Goal: Browse casually

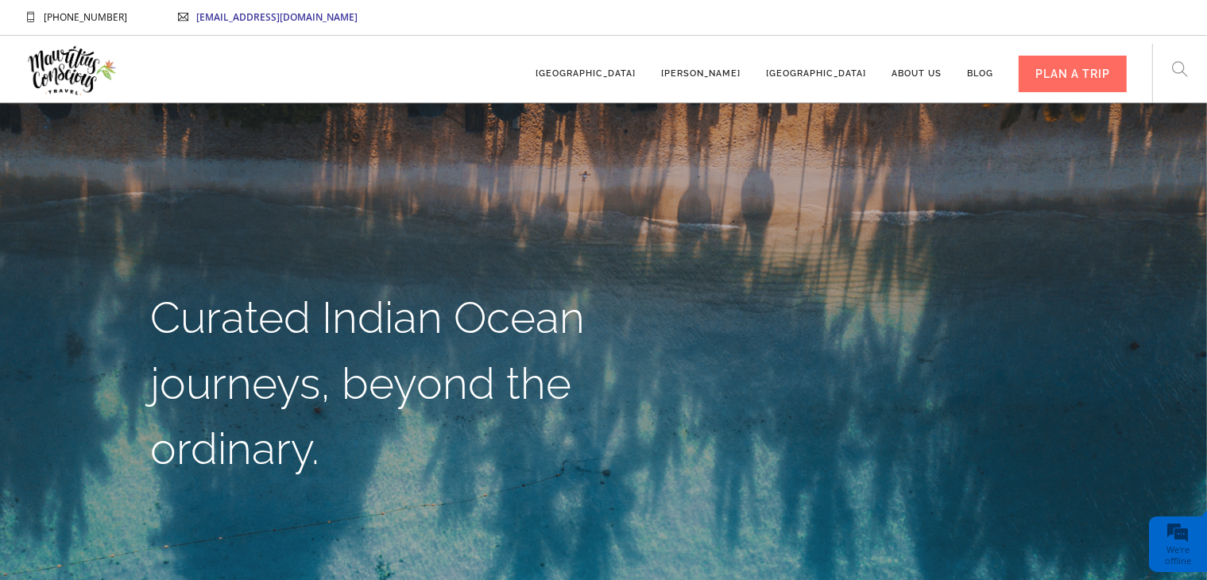
click at [346, 2] on div "[EMAIL_ADDRESS][DOMAIN_NAME]" at bounding box center [268, 17] width 230 height 34
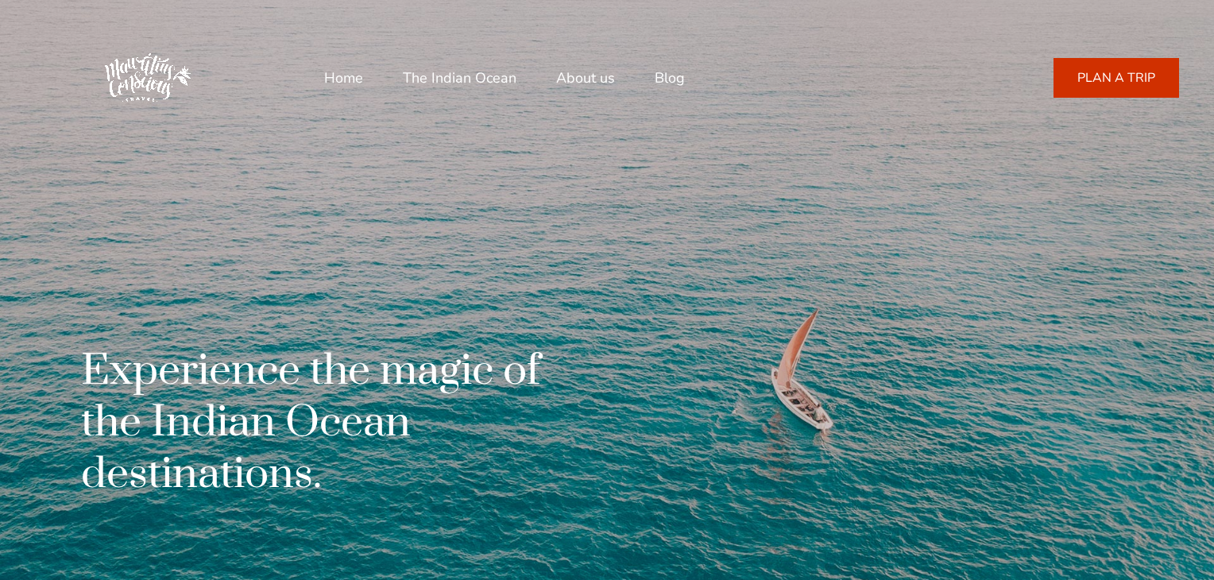
click at [231, 41] on div at bounding box center [208, 77] width 232 height 111
click at [1109, 91] on link "PLAN A TRIP" at bounding box center [1116, 78] width 126 height 40
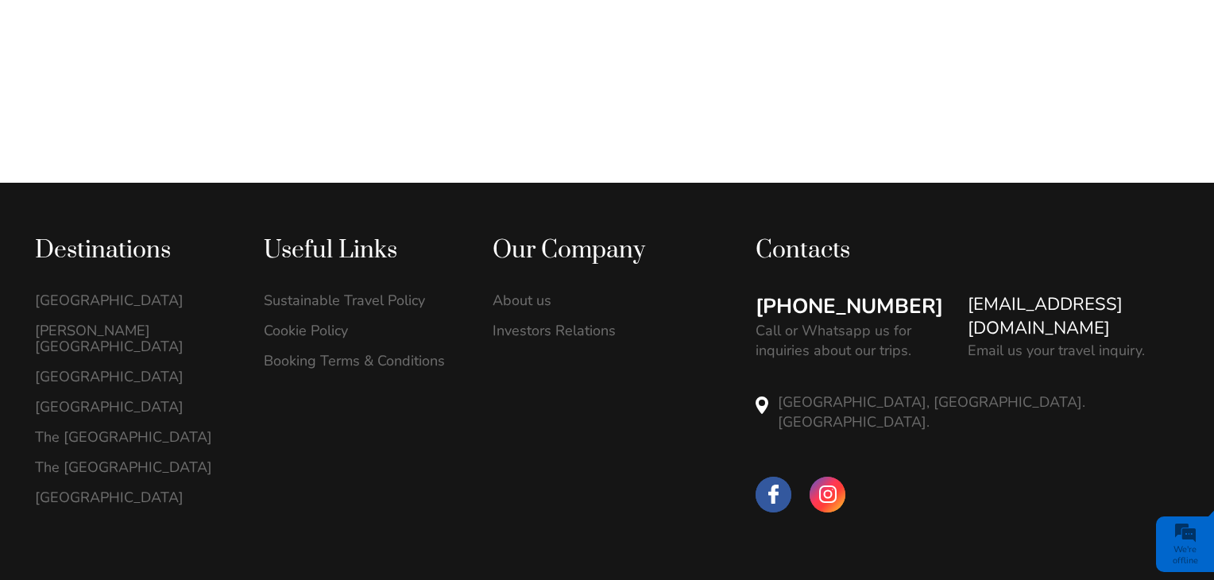
scroll to position [1192, 0]
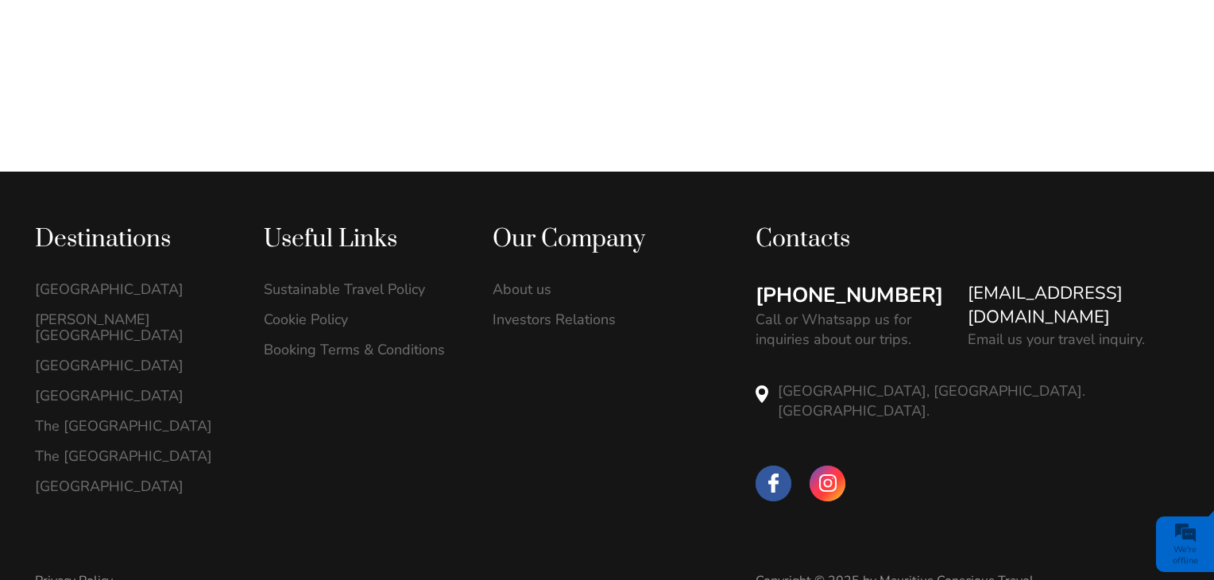
click at [1207, 542] on span "We're offline" at bounding box center [1185, 542] width 50 height 53
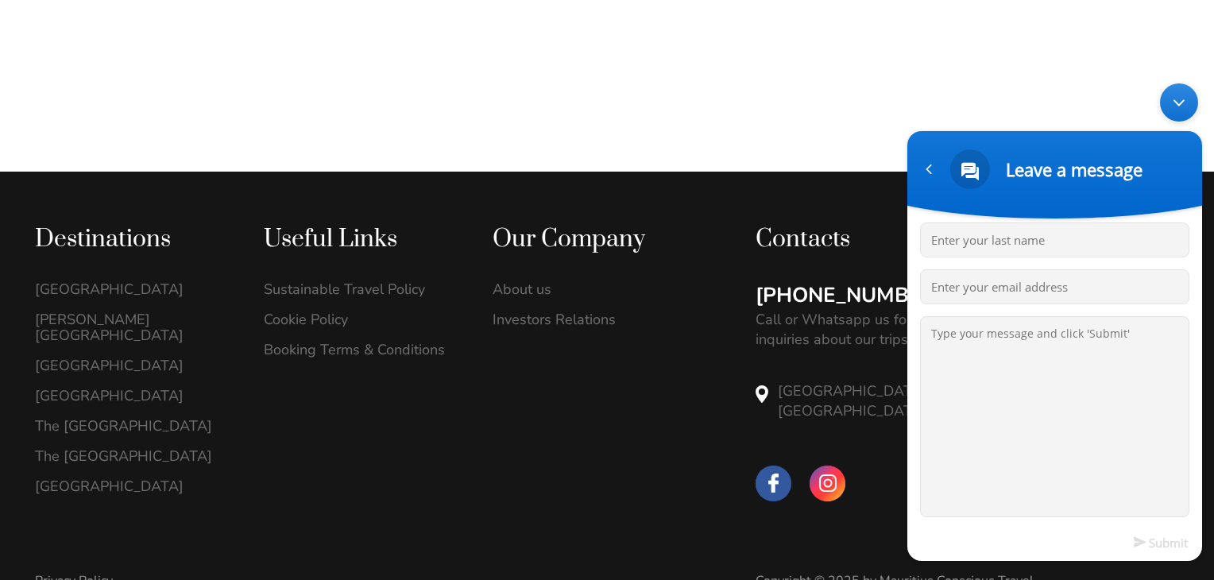
scroll to position [0, 0]
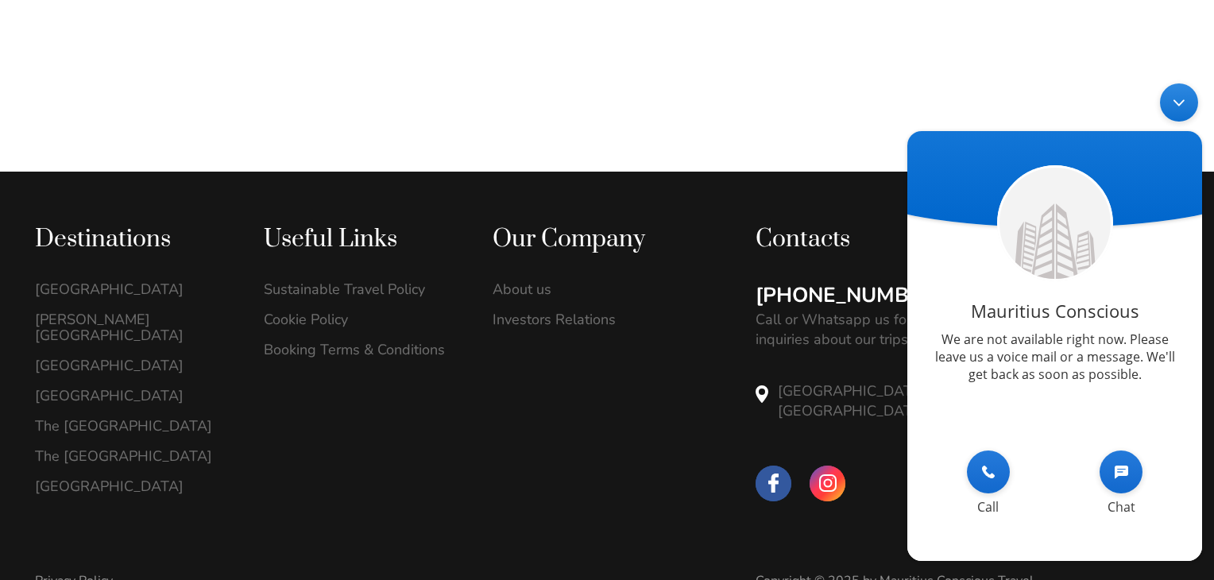
click at [1179, 107] on div "Minimize live chat window" at bounding box center [1179, 102] width 38 height 38
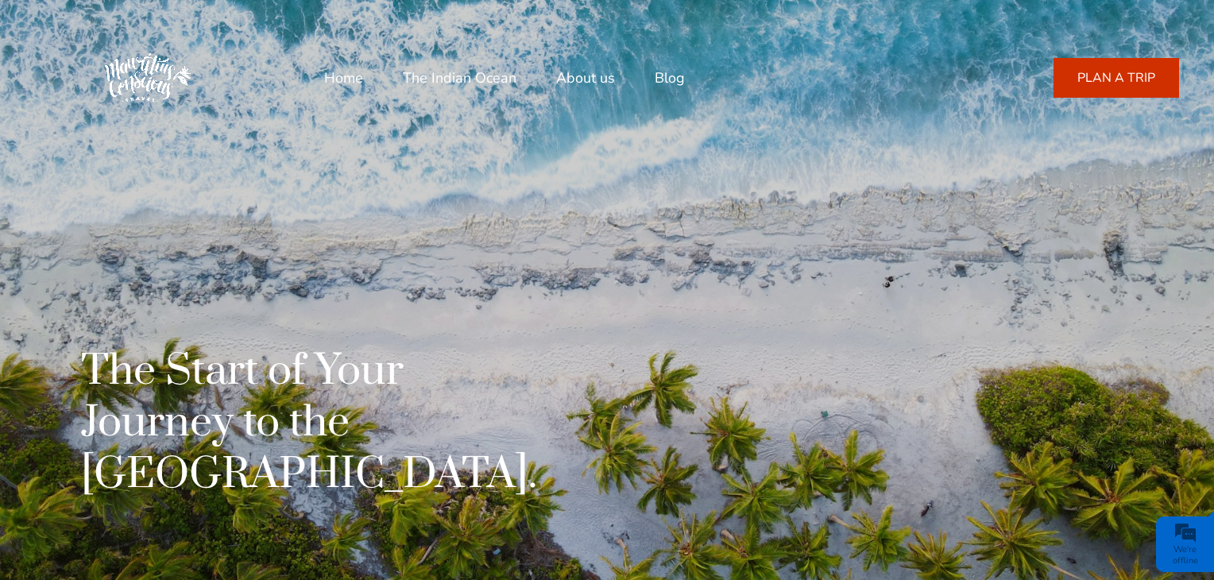
click at [665, 83] on link "Blog" at bounding box center [670, 78] width 30 height 38
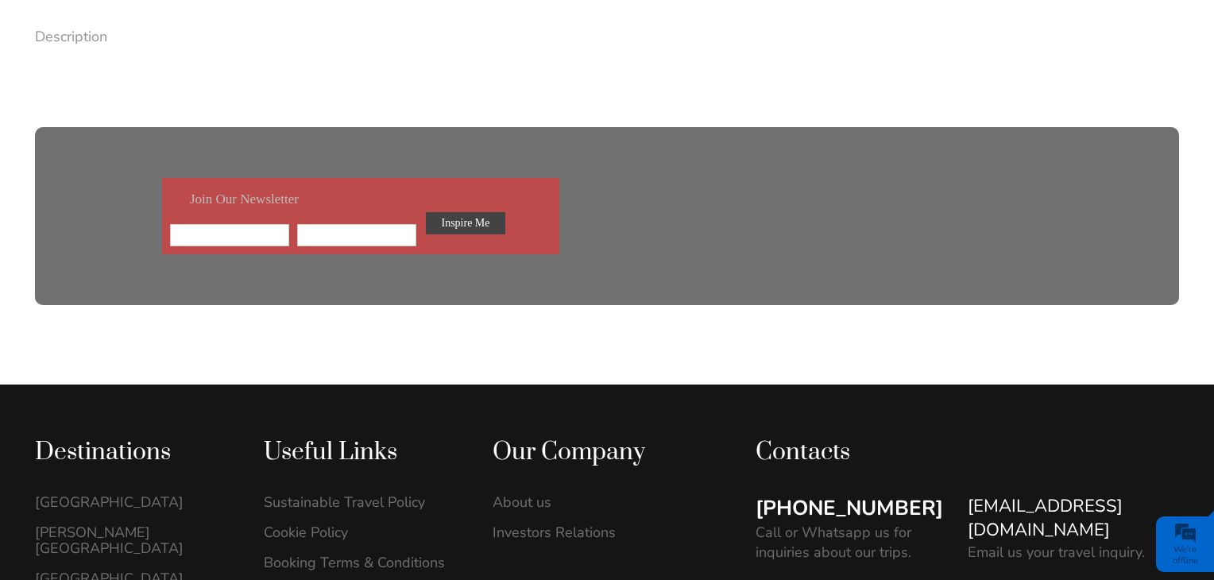
scroll to position [1567, 0]
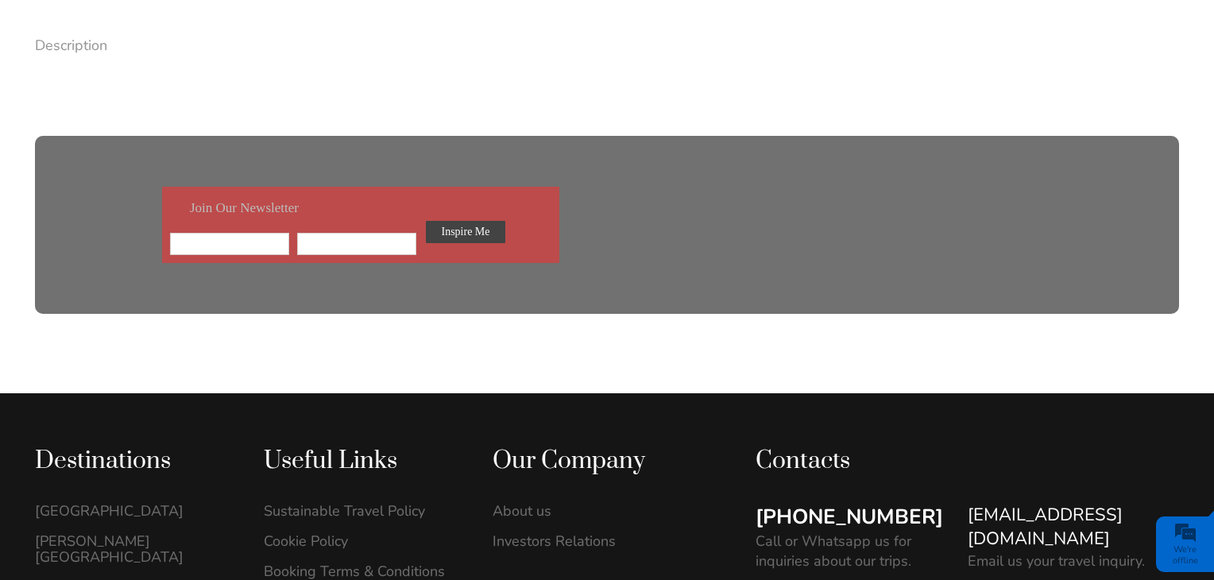
drag, startPoint x: 1219, startPoint y: 170, endPoint x: 1219, endPoint y: 286, distance: 116.0
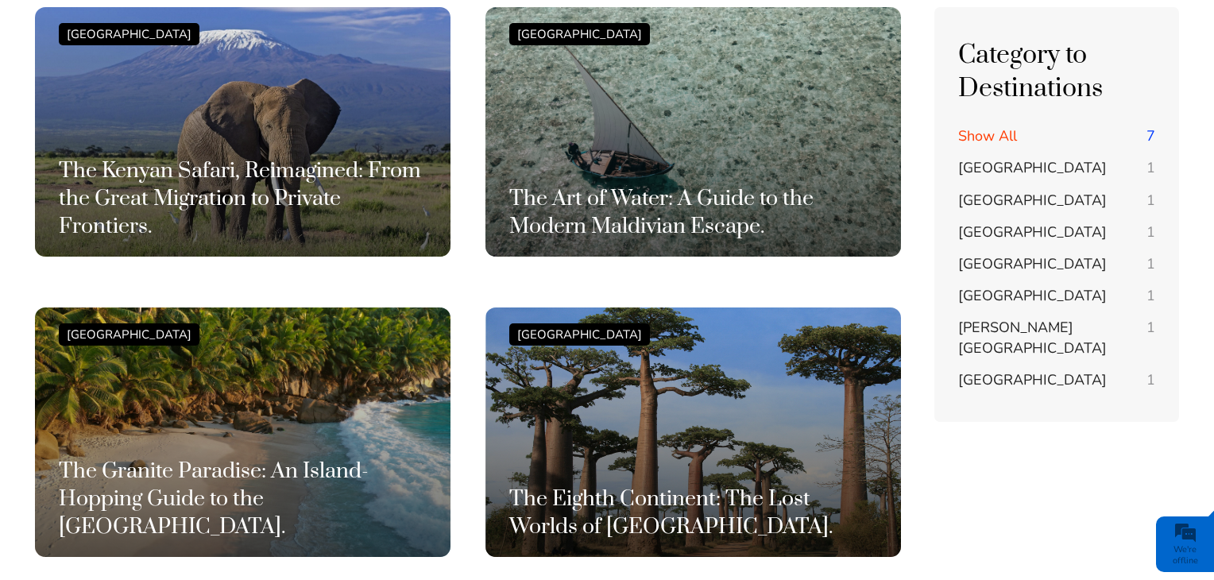
scroll to position [193, 0]
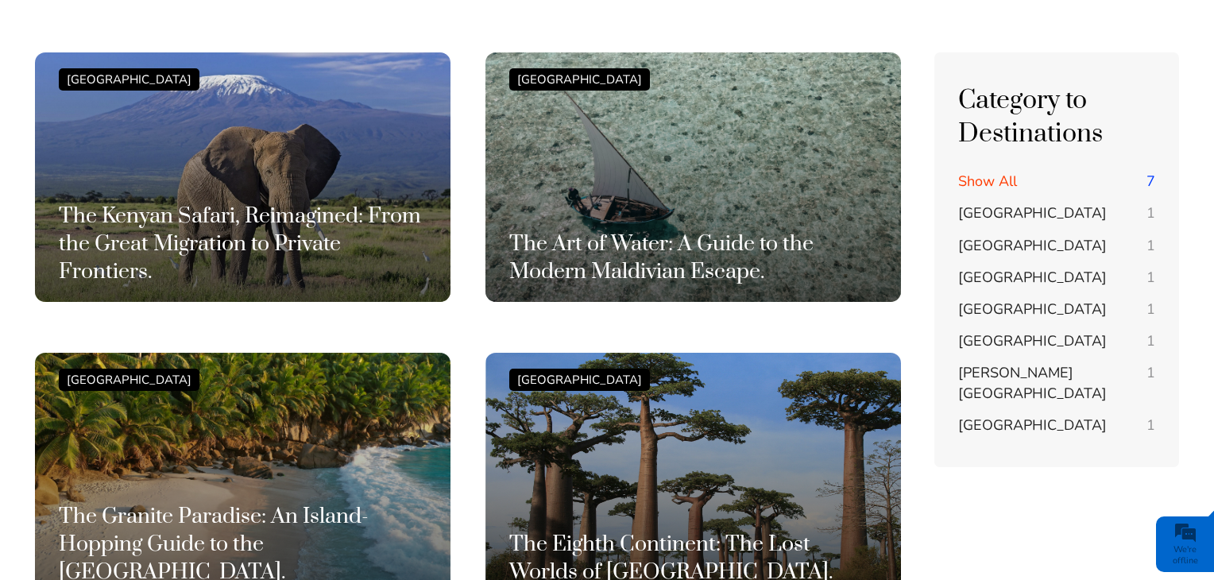
click at [977, 208] on span "[GEOGRAPHIC_DATA]" at bounding box center [1032, 212] width 149 height 19
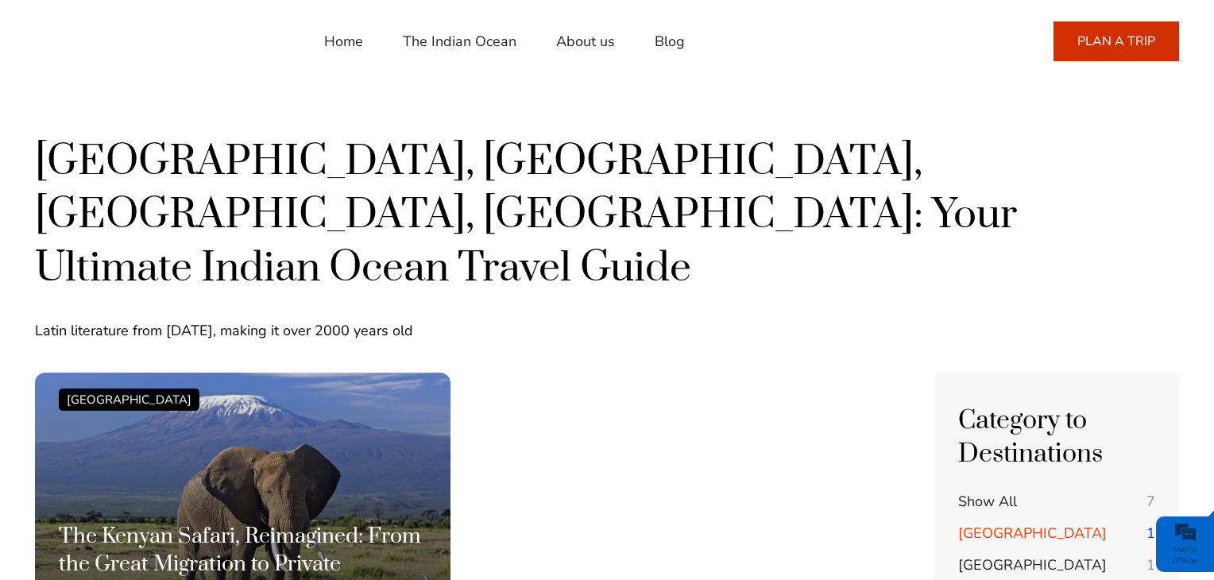
click at [345, 41] on link "Home" at bounding box center [343, 41] width 39 height 38
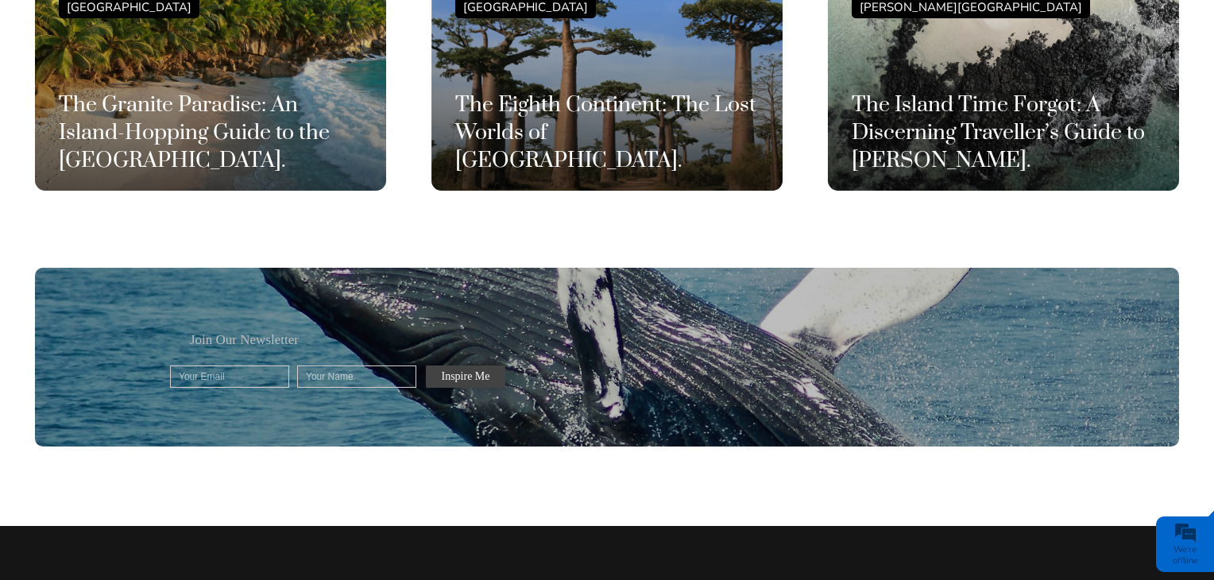
scroll to position [4233, 0]
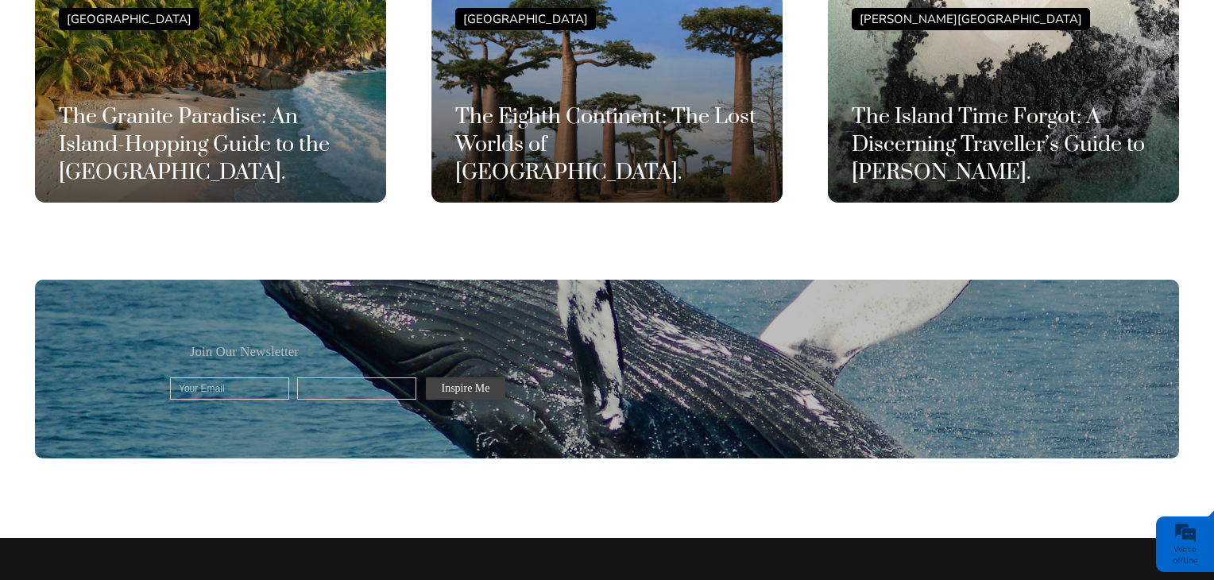
click at [321, 377] on input "text" at bounding box center [356, 388] width 119 height 22
click at [246, 377] on input "text" at bounding box center [229, 388] width 119 height 22
click at [265, 407] on div "Join Our Newsletter Thank you for Signing Up Please correct the marked field(s)…" at bounding box center [607, 369] width 1144 height 179
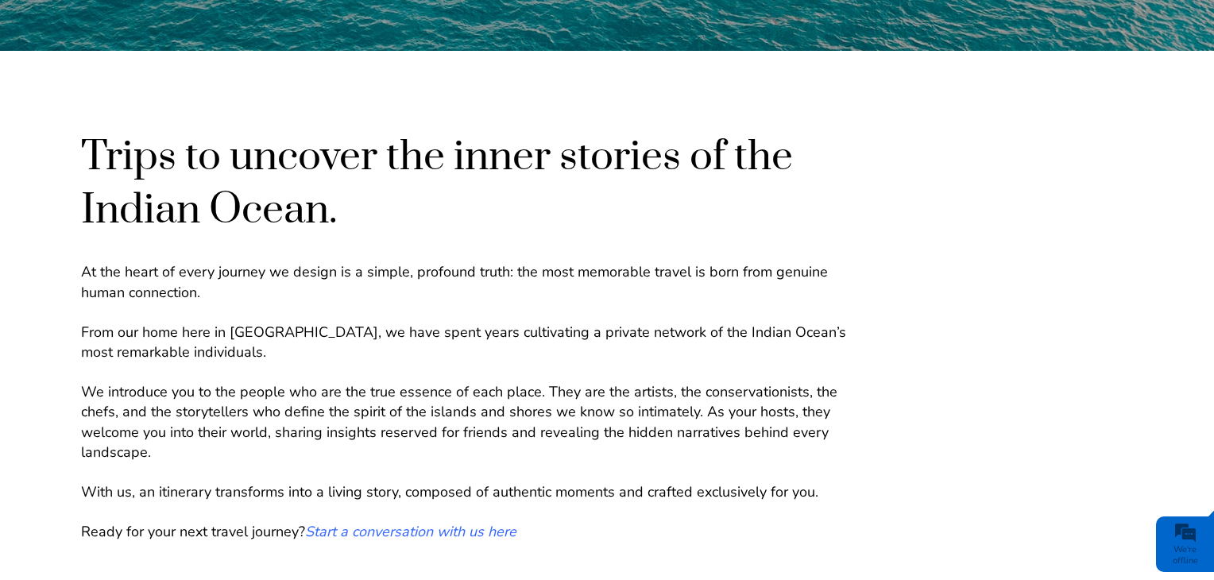
scroll to position [0, 0]
